Goal: Browse casually: Explore the website without a specific task or goal

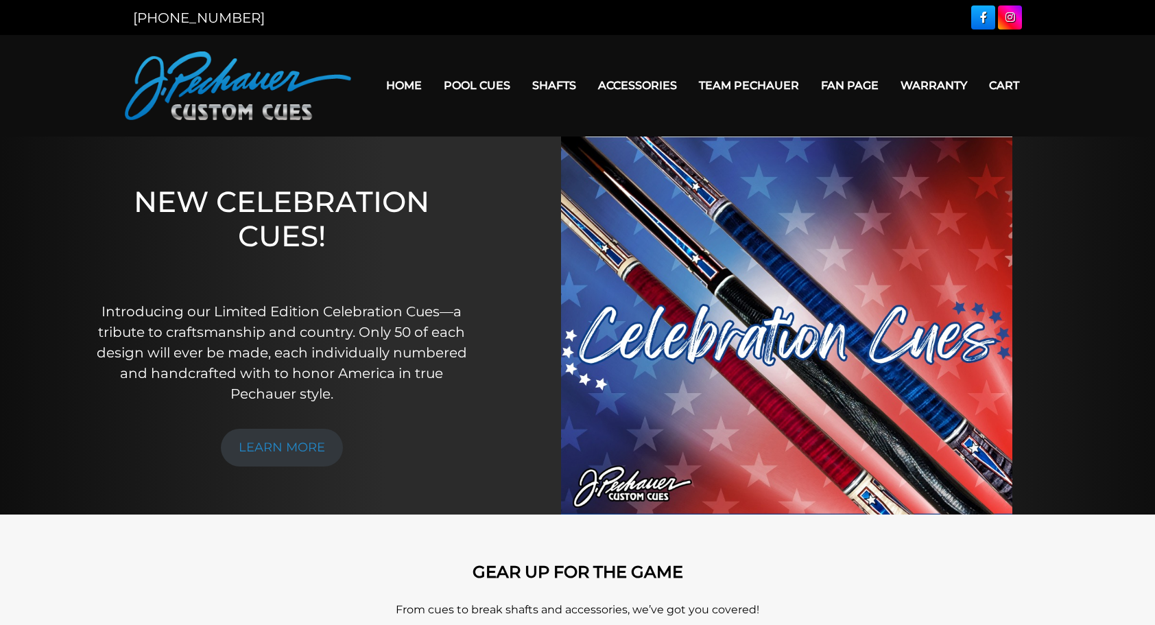
click at [398, 86] on link "Home" at bounding box center [404, 85] width 58 height 35
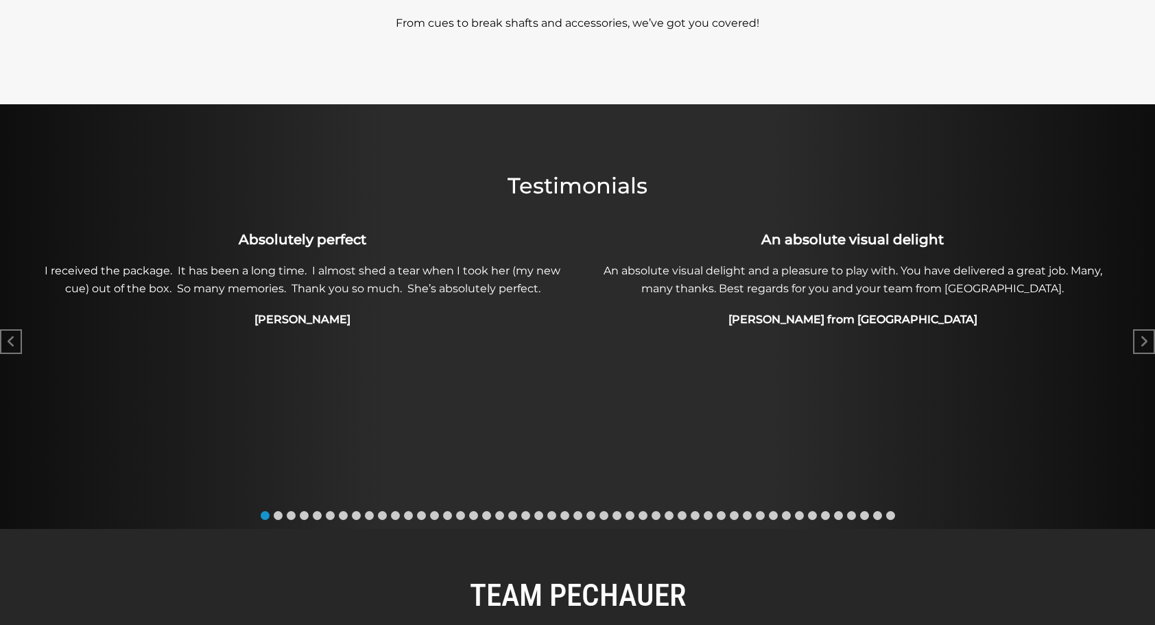
scroll to position [585, 0]
click at [1148, 344] on div "Next slide" at bounding box center [1144, 342] width 22 height 25
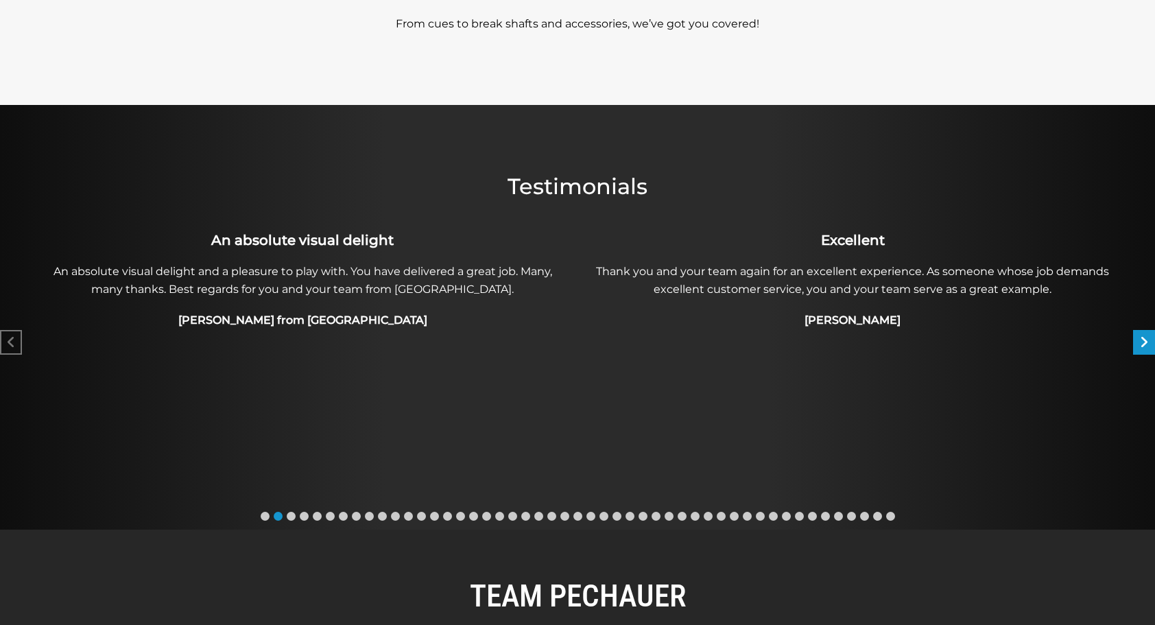
click at [1148, 344] on div "Next slide" at bounding box center [1144, 342] width 22 height 25
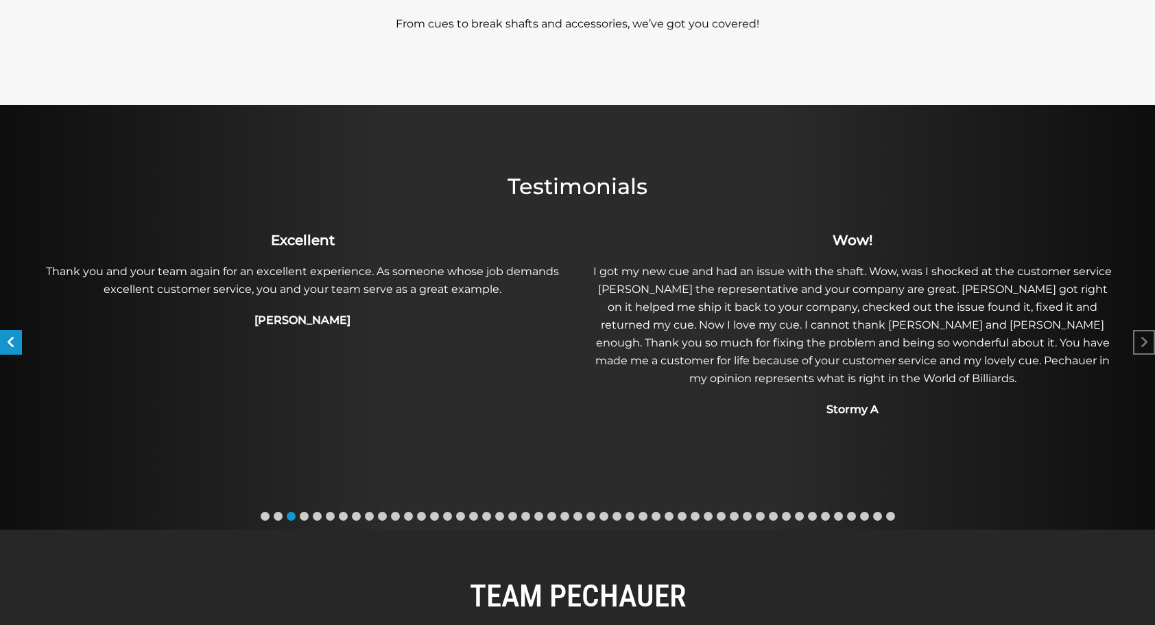
click at [16, 336] on div "Previous slide" at bounding box center [11, 342] width 22 height 25
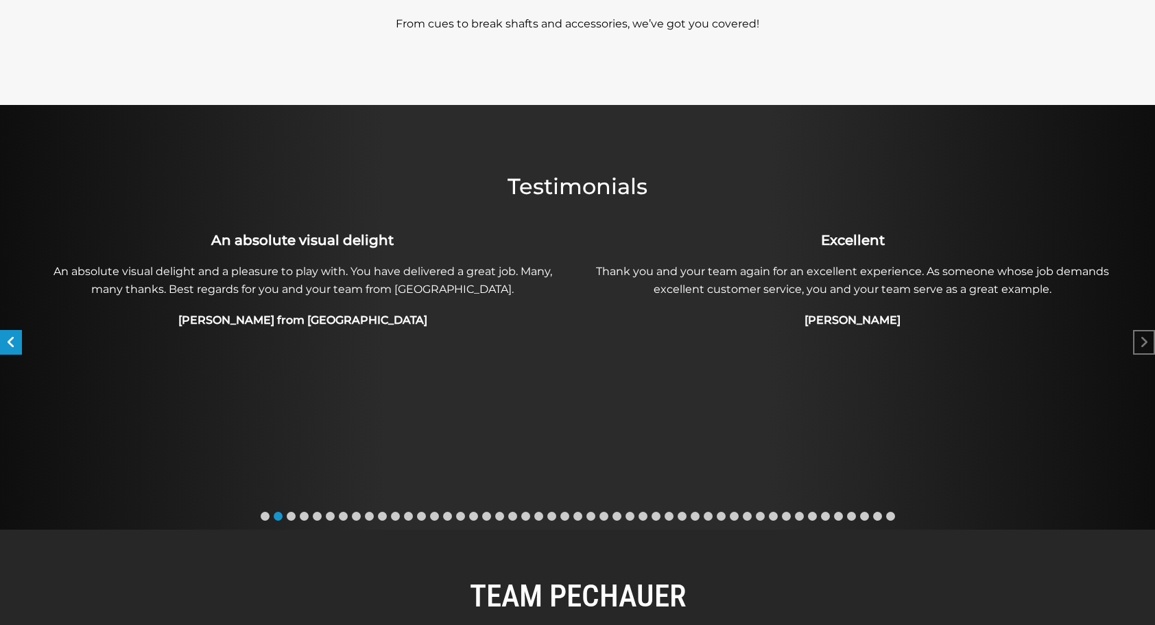
click at [16, 336] on div "Previous slide" at bounding box center [11, 342] width 22 height 25
